Goal: Information Seeking & Learning: Check status

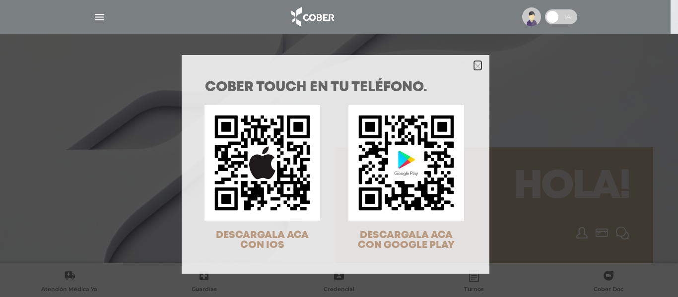
click at [474, 66] on icon "Close" at bounding box center [477, 66] width 7 height 7
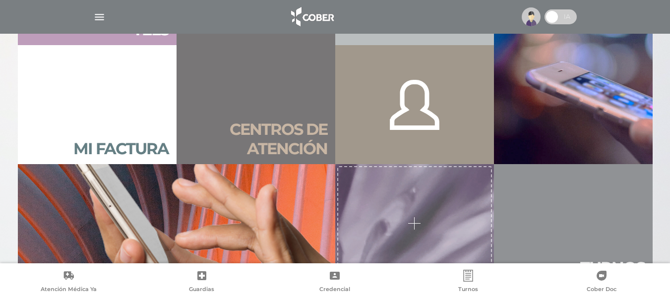
scroll to position [744, 0]
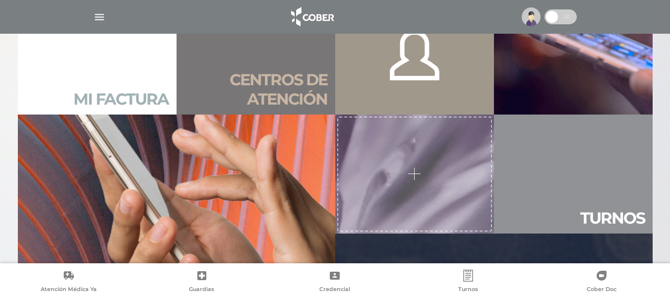
click at [115, 98] on h2 "Mi factura" at bounding box center [120, 99] width 95 height 19
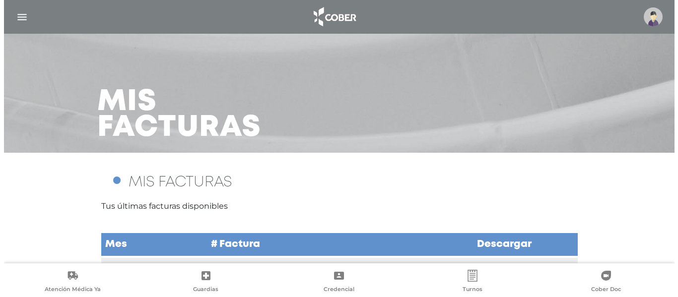
scroll to position [51, 0]
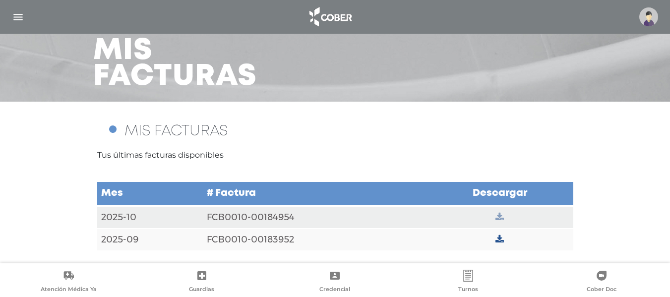
click at [500, 215] on icon at bounding box center [500, 217] width 8 height 9
click at [20, 16] on img "button" at bounding box center [18, 17] width 12 height 12
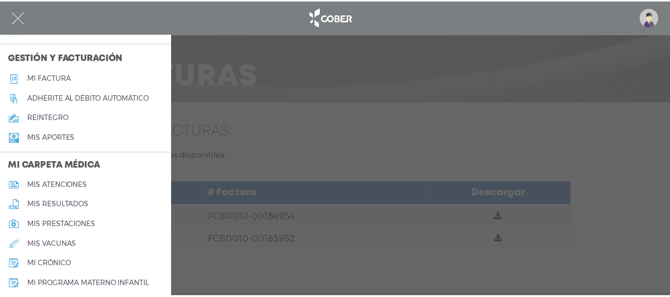
scroll to position [397, 0]
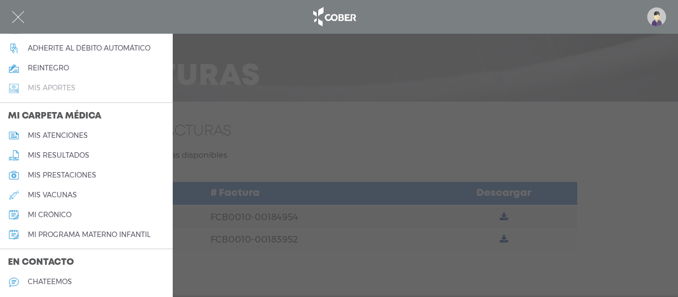
click at [64, 86] on h5 "Mis aportes" at bounding box center [52, 88] width 48 height 8
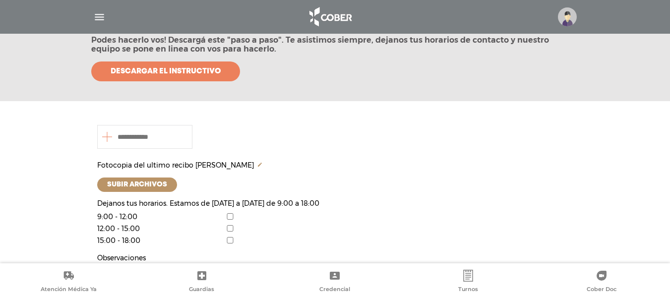
scroll to position [98, 0]
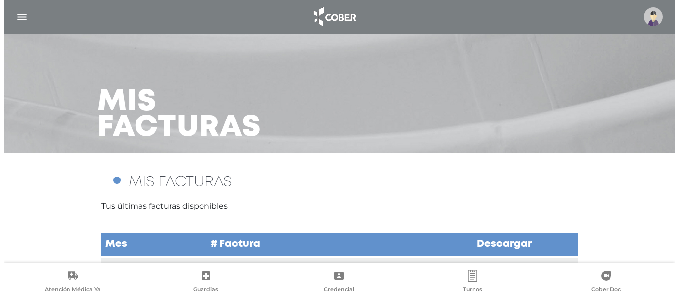
scroll to position [51, 0]
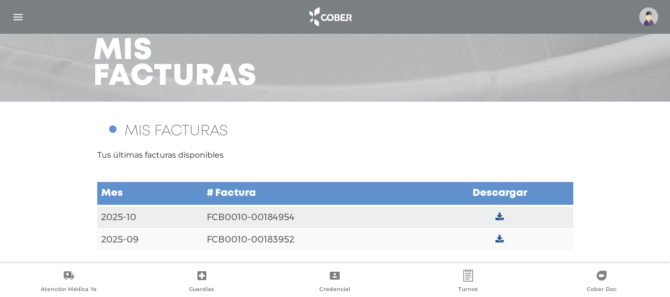
click at [15, 15] on img "button" at bounding box center [18, 17] width 12 height 12
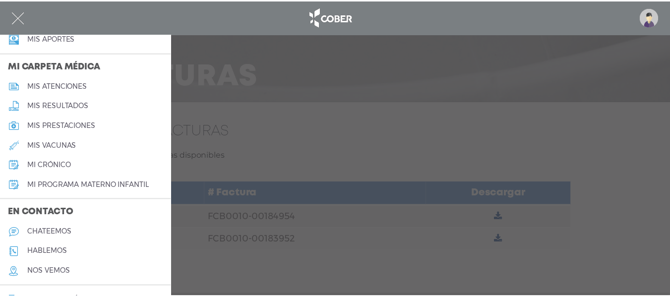
scroll to position [468, 0]
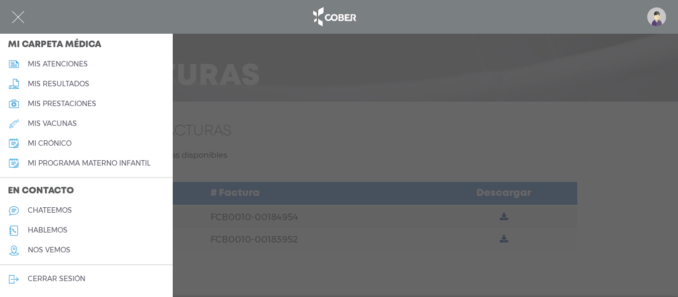
click at [55, 140] on h5 "mi crónico" at bounding box center [50, 143] width 44 height 8
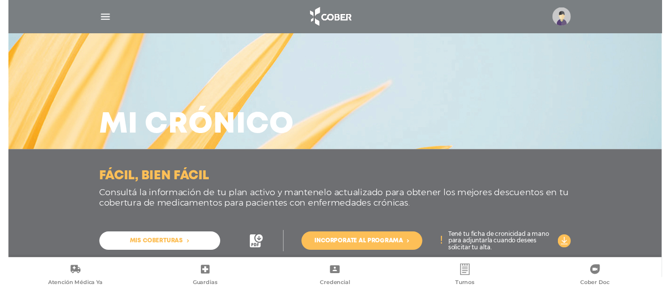
scroll to position [20, 0]
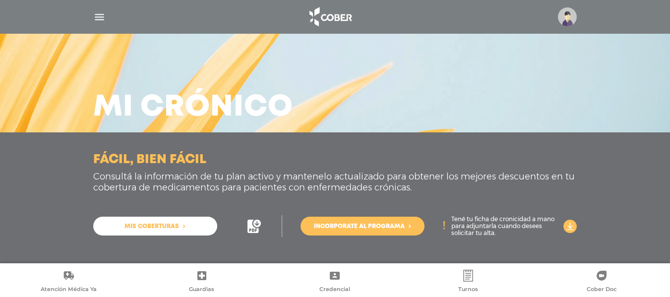
click at [171, 225] on span "Mis coberturas" at bounding box center [152, 227] width 55 height 6
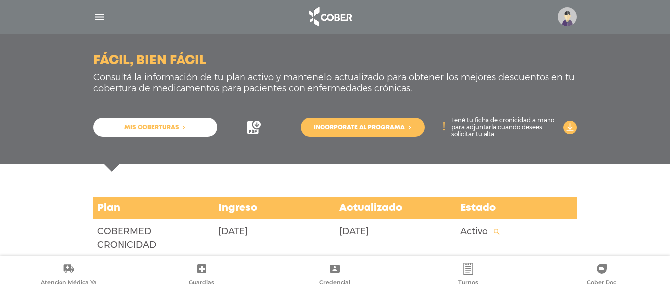
scroll to position [139, 0]
